Goal: Find specific page/section: Find specific page/section

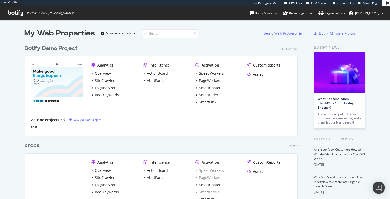
scroll to position [199, 390]
type input "l"
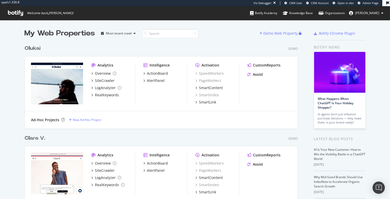
scroll to position [994, 277]
